Goal: Check status

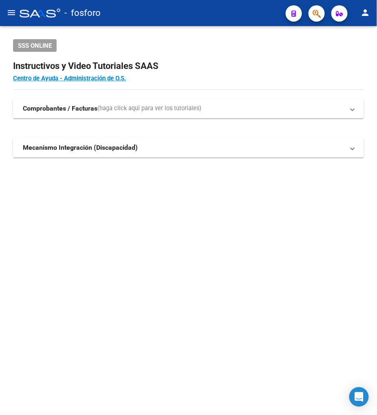
drag, startPoint x: 198, startPoint y: 111, endPoint x: 46, endPoint y: 51, distance: 163.1
click at [198, 111] on span "(haga click aquí para ver los tutoriales)" at bounding box center [149, 108] width 104 height 9
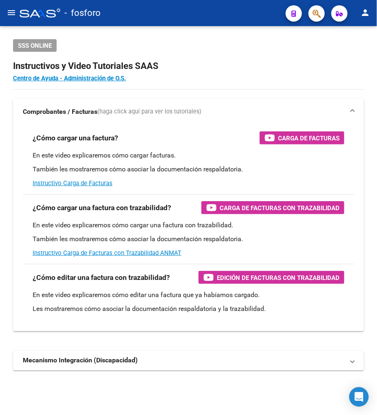
click at [23, 21] on div "- fosforo" at bounding box center [150, 13] width 260 height 18
click at [9, 13] on mat-icon "menu" at bounding box center [12, 13] width 10 height 10
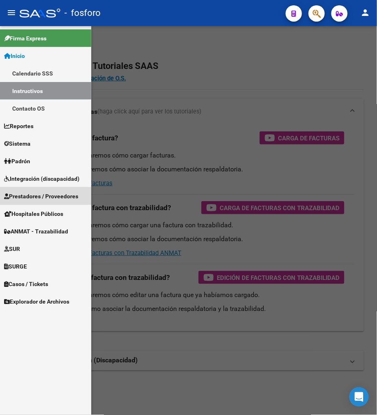
click at [33, 198] on span "Prestadores / Proveedores" at bounding box center [41, 196] width 74 height 9
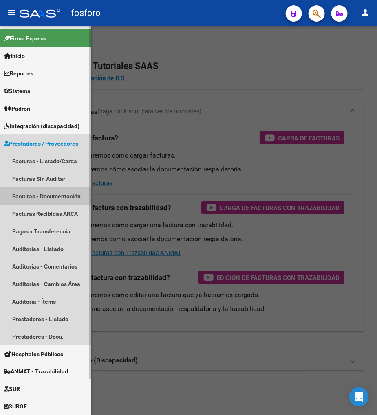
click at [36, 205] on link "Facturas - Documentación" at bounding box center [45, 196] width 91 height 18
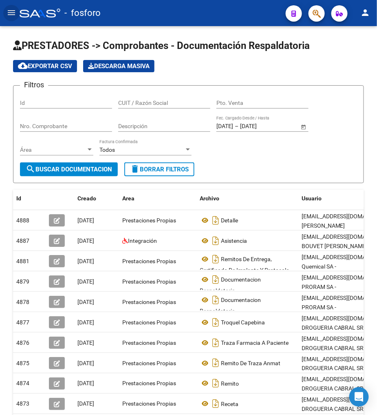
click at [12, 11] on mat-icon "menu" at bounding box center [12, 13] width 10 height 10
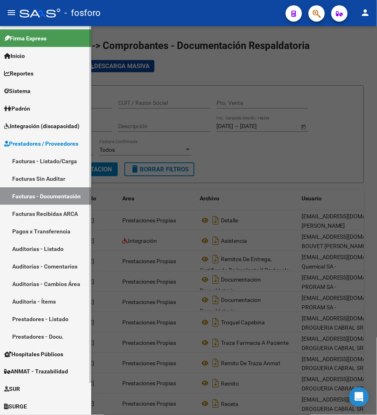
click at [49, 156] on link "Facturas - Listado/Carga" at bounding box center [45, 161] width 91 height 18
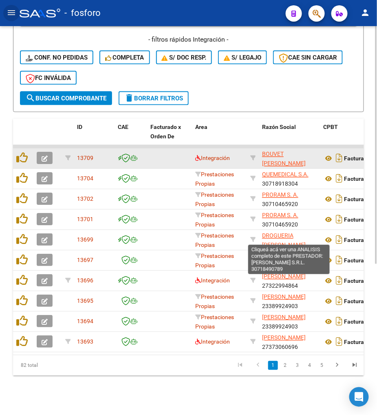
scroll to position [201, 0]
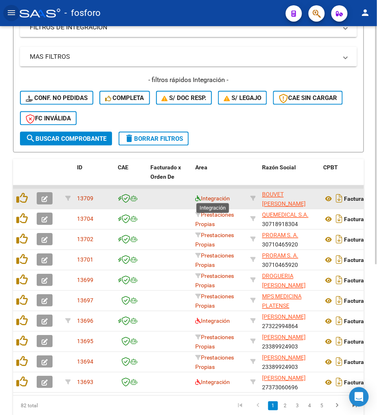
click at [200, 197] on icon at bounding box center [198, 199] width 6 height 6
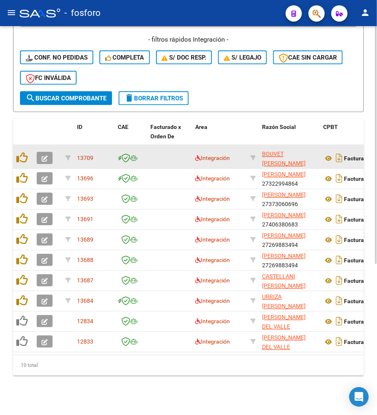
scroll to position [246, 0]
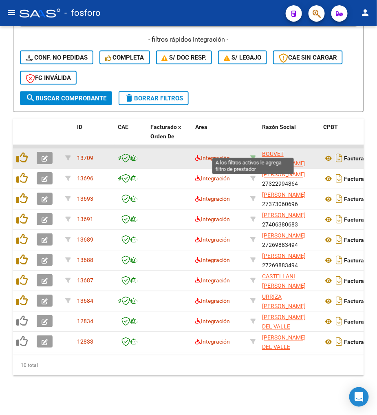
click at [251, 155] on icon at bounding box center [253, 158] width 6 height 6
type input "27214425020"
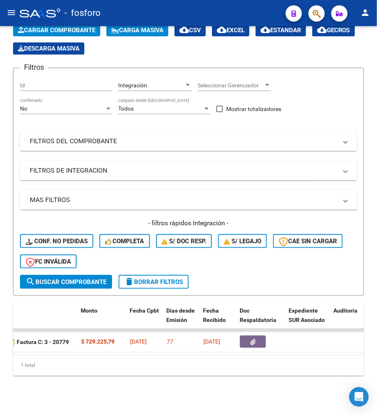
scroll to position [0, 325]
click at [137, 367] on div "1 total" at bounding box center [188, 365] width 351 height 20
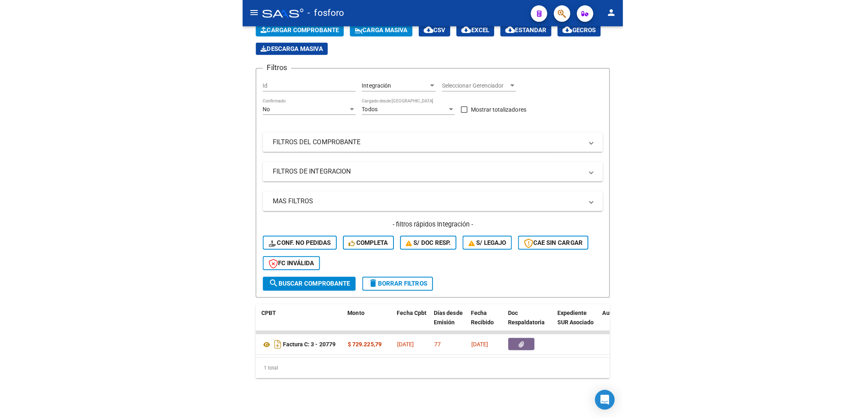
scroll to position [0, 265]
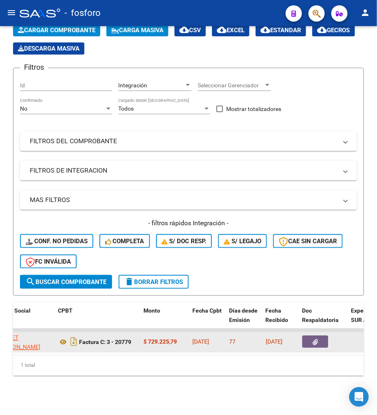
click at [136, 352] on div "Video tutorial PRESTADORES -> Listado de CPBTs Emitidos por Prestadores / Prove…" at bounding box center [188, 191] width 377 height 447
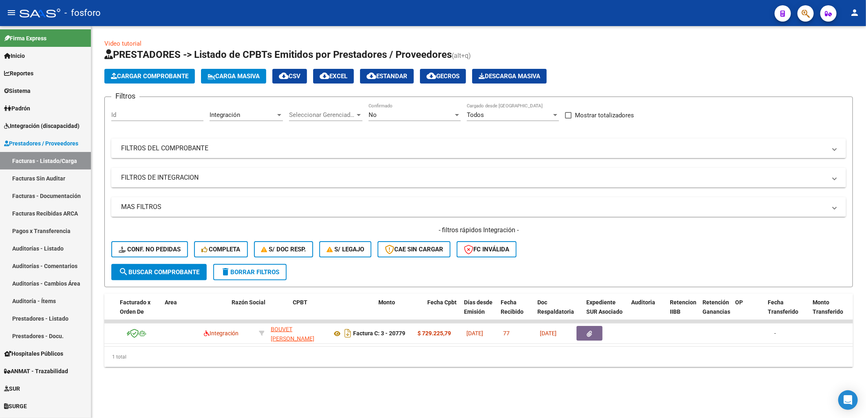
scroll to position [0, 60]
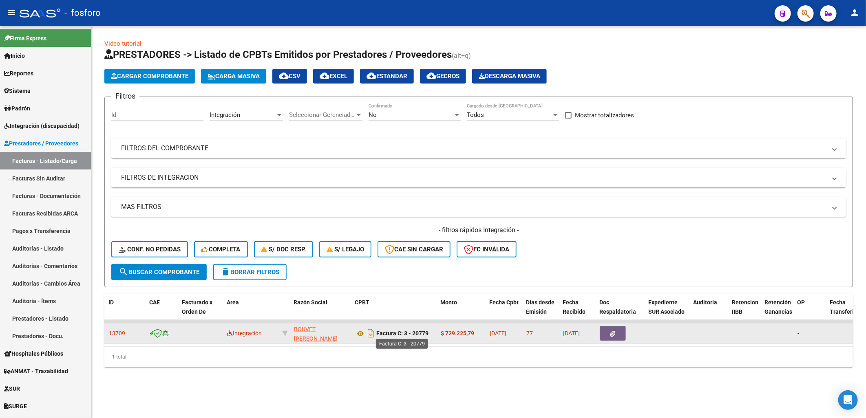
click at [377, 334] on strong "Factura C: 3 - 20779" at bounding box center [402, 334] width 52 height 7
copy strong "20779"
drag, startPoint x: 419, startPoint y: 334, endPoint x: 361, endPoint y: 332, distance: 57.9
click at [361, 332] on icon at bounding box center [360, 334] width 11 height 10
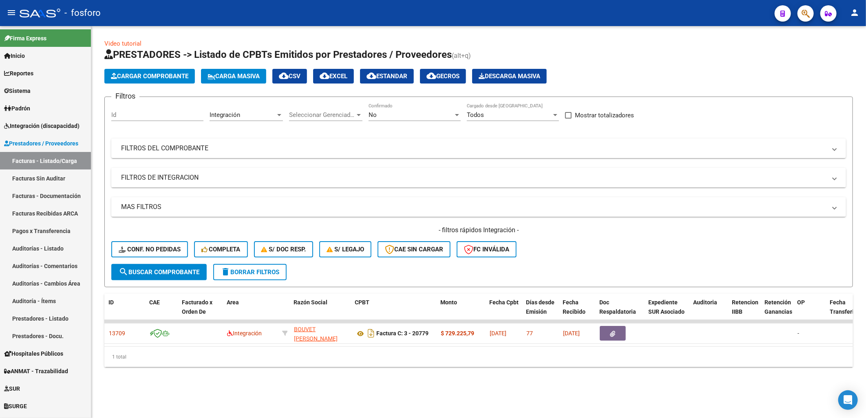
scroll to position [0, 0]
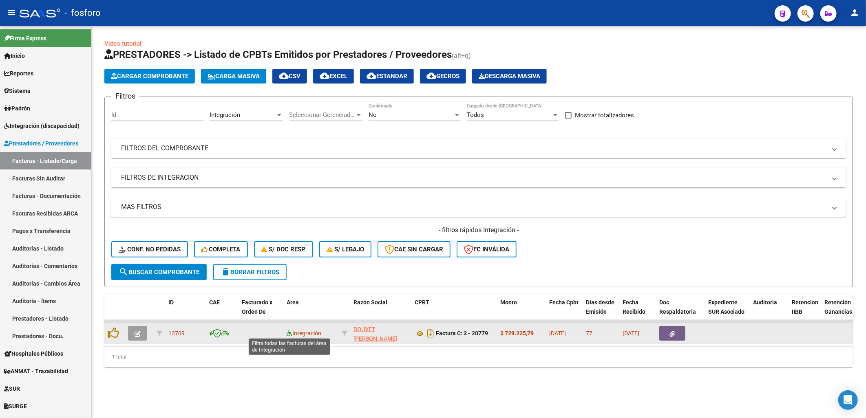
click at [287, 332] on icon at bounding box center [290, 334] width 6 height 6
click at [377, 330] on button "button" at bounding box center [672, 333] width 26 height 15
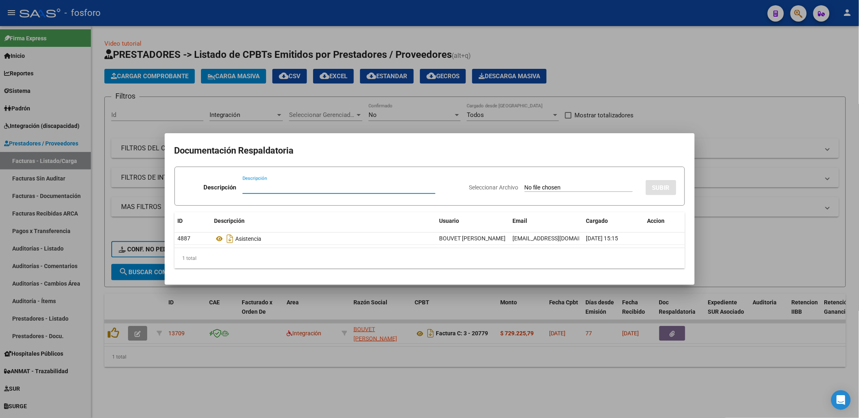
click at [255, 197] on div "Descripción" at bounding box center [339, 191] width 193 height 20
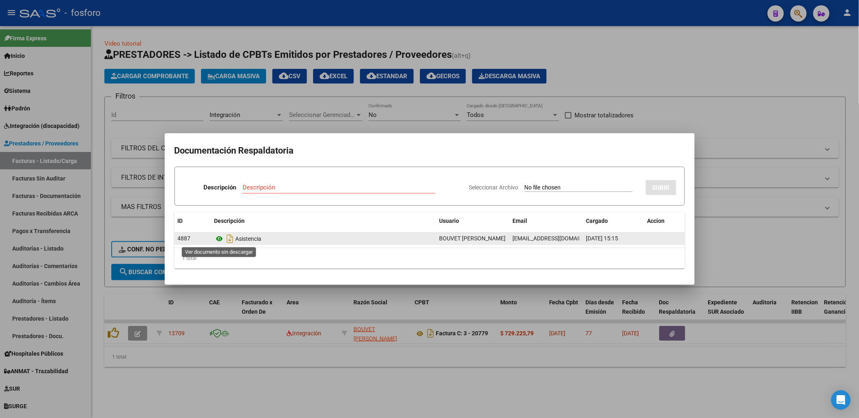
click at [218, 241] on icon at bounding box center [219, 239] width 11 height 10
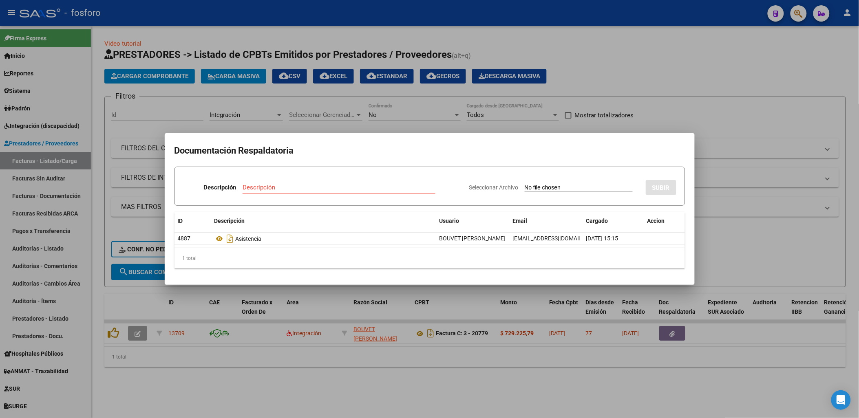
click at [377, 148] on h2 "Documentación Respaldatoria" at bounding box center [430, 150] width 511 height 15
click at [377, 86] on div at bounding box center [429, 209] width 859 height 418
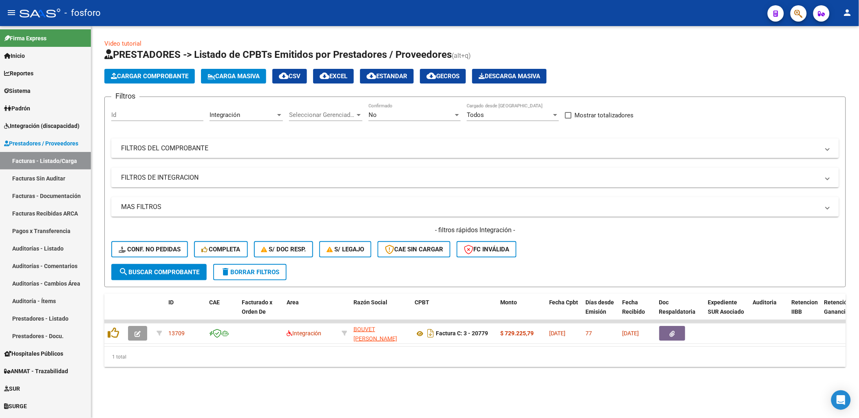
click at [377, 86] on app-list-header "PRESTADORES -> Listado de CPBTs Emitidos por Prestadores / Proveedores (alt+q) …" at bounding box center [475, 167] width 742 height 239
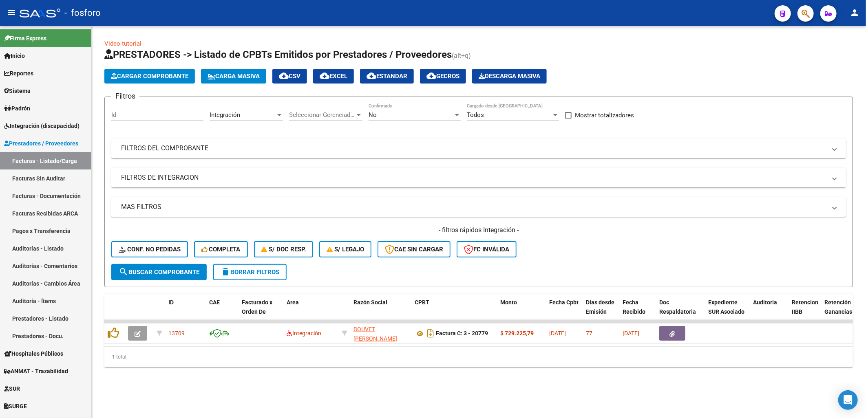
drag, startPoint x: 661, startPoint y: 86, endPoint x: 683, endPoint y: 132, distance: 51.2
click at [377, 132] on div "Filtros Id Integración Area Seleccionar Gerenciador Seleccionar Gerenciador No …" at bounding box center [478, 184] width 735 height 161
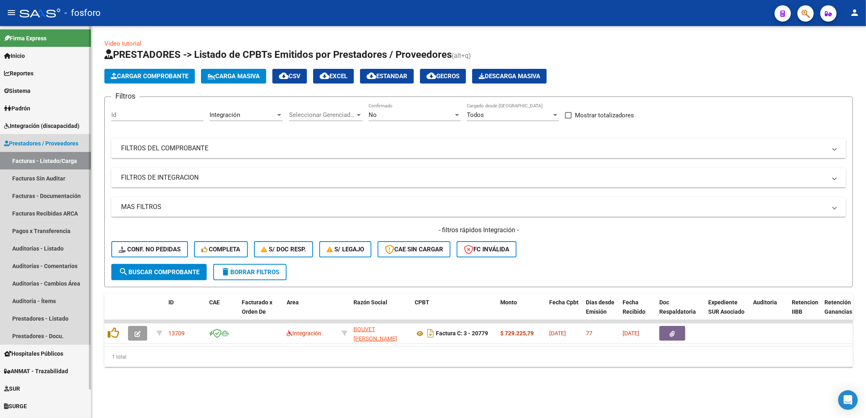
click at [35, 141] on span "Prestadores / Proveedores" at bounding box center [41, 143] width 74 height 9
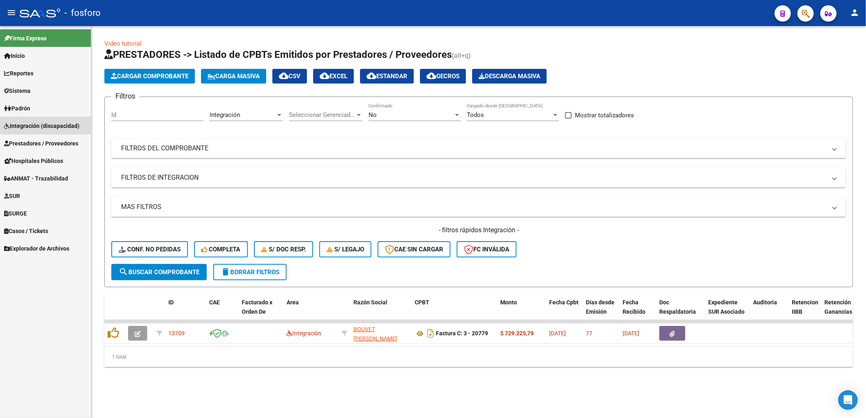
click at [37, 125] on span "Integración (discapacidad)" at bounding box center [41, 126] width 75 height 9
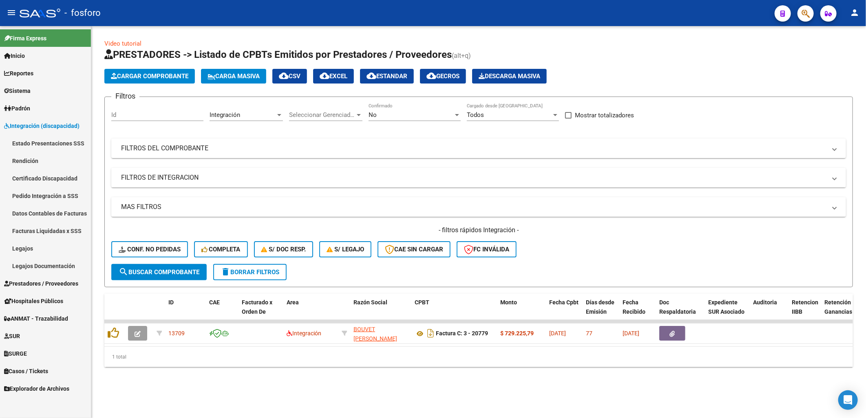
click at [47, 145] on link "Estado Presentaciones SSS" at bounding box center [45, 144] width 91 height 18
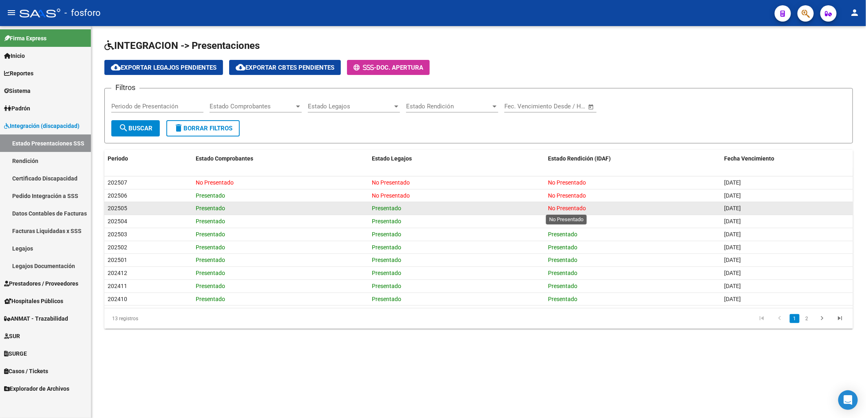
click at [377, 206] on span "No Presentado" at bounding box center [567, 208] width 38 height 7
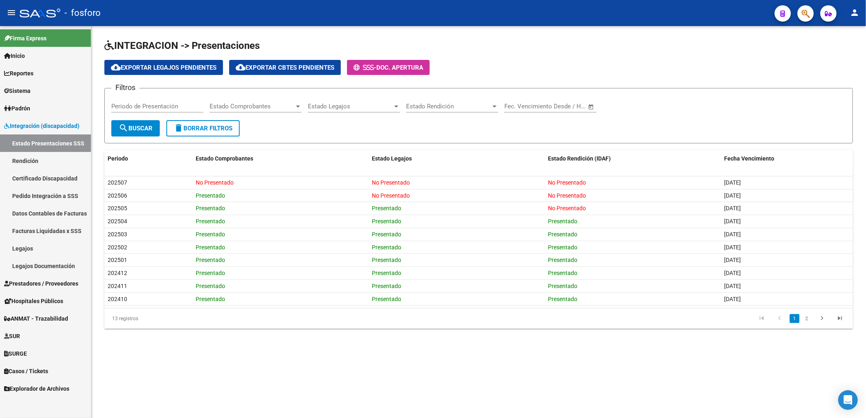
click at [60, 170] on link "Certificado Discapacidad" at bounding box center [45, 179] width 91 height 18
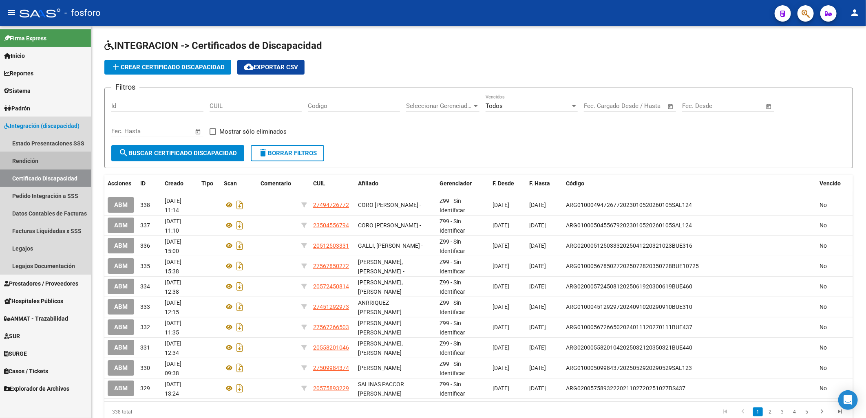
click at [59, 164] on link "Rendición" at bounding box center [45, 161] width 91 height 18
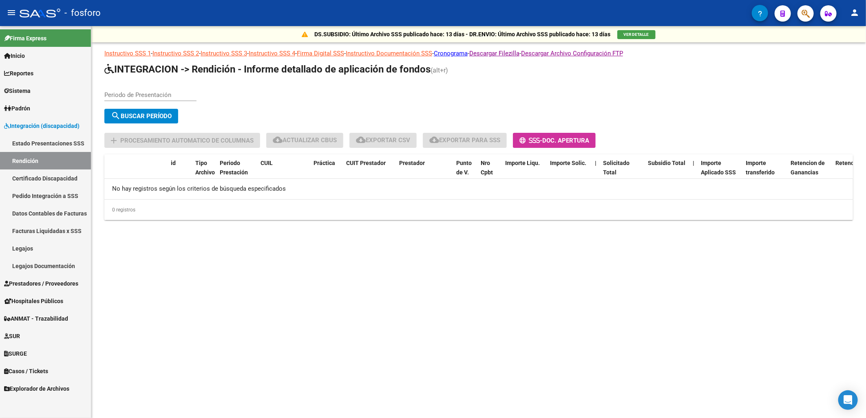
click at [330, 185] on div "No hay registros según los criterios de búsqueda especificados" at bounding box center [478, 189] width 749 height 20
click at [335, 109] on div "search Buscar Período" at bounding box center [410, 118] width 612 height 18
click at [99, 192] on div "DS.SUBSIDIO: Último Archivo SSS publicado hace: 13 días - DR.ENVIO: Último Arch…" at bounding box center [478, 136] width 775 height 220
click at [71, 158] on link "Rendición" at bounding box center [45, 161] width 91 height 18
click at [164, 82] on app-list-header "INTEGRACION -> Rendición - Informe detallado de aplicación de fondos (alt+r) Pe…" at bounding box center [478, 105] width 749 height 85
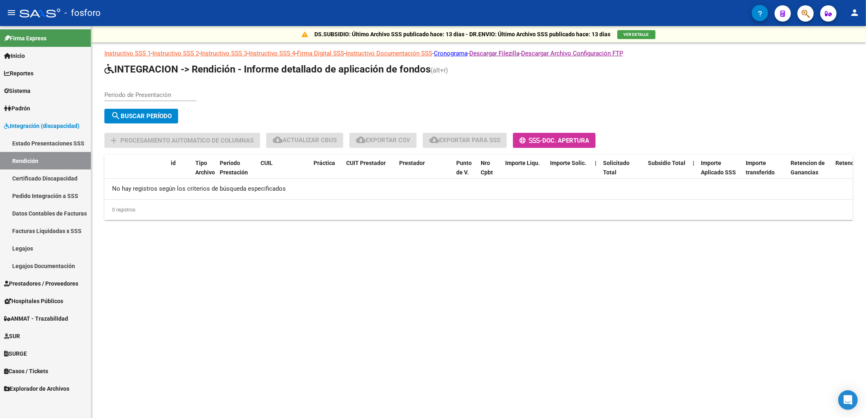
click at [158, 88] on div "Periodo de Presentación" at bounding box center [150, 93] width 92 height 18
type input "202505"
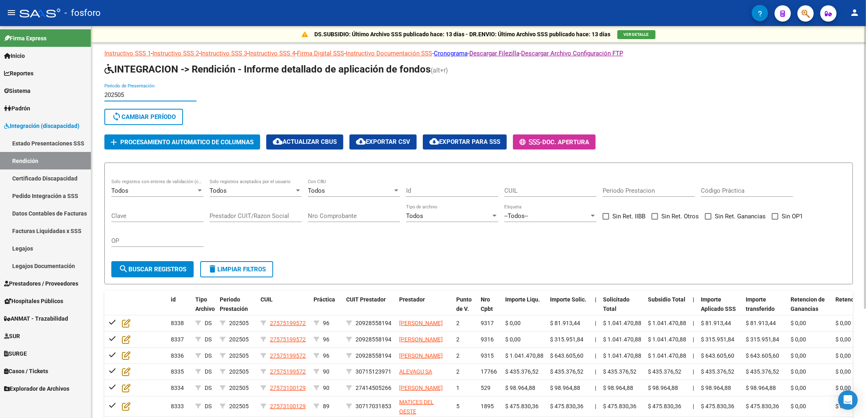
click at [154, 102] on div "202505 Periodo de Presentación" at bounding box center [150, 96] width 92 height 25
drag, startPoint x: 151, startPoint y: 98, endPoint x: -2, endPoint y: 104, distance: 153.1
click at [0, 104] on html "menu - fosforo person Firma Express Inicio Calendario SSS Instructivos Contacto…" at bounding box center [433, 209] width 866 height 418
